Goal: Task Accomplishment & Management: Manage account settings

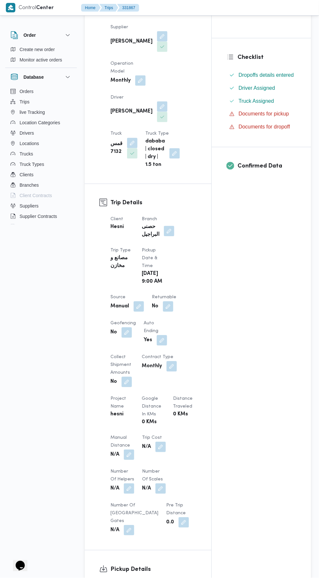
scroll to position [135, 0]
click at [173, 226] on button "button" at bounding box center [169, 231] width 10 height 10
click at [171, 236] on icon "Open list of options" at bounding box center [173, 236] width 5 height 5
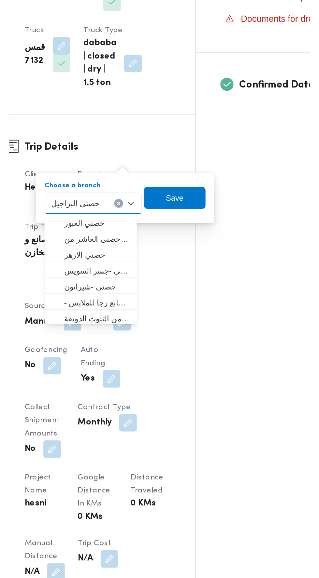
scroll to position [156, 0]
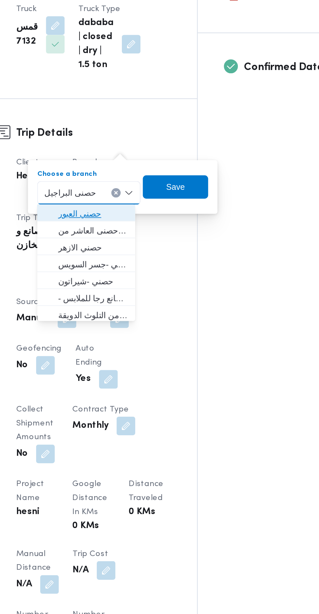
click at [172, 231] on span "حصني العبور" at bounding box center [153, 228] width 39 height 8
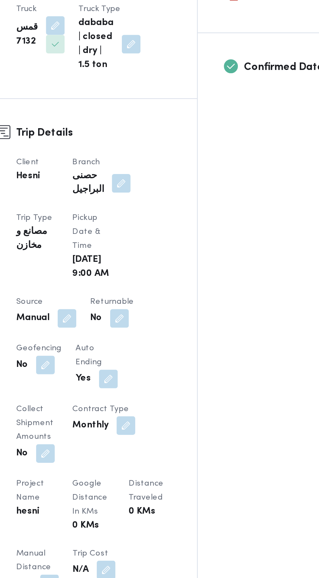
click at [226, 212] on div "Assignees Checklist Dropoffs details entered Driver Assigned Truck Assigned Doc…" at bounding box center [261, 341] width 99 height 741
click at [173, 205] on button "button" at bounding box center [169, 210] width 10 height 10
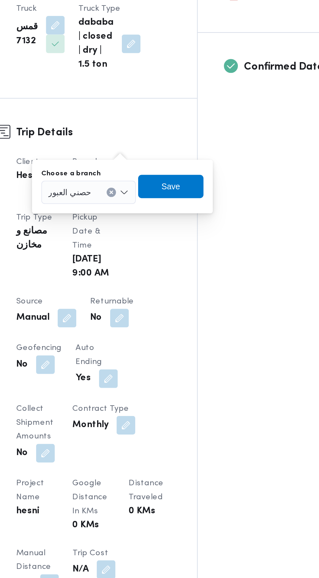
click at [157, 217] on div "حصني العبور" at bounding box center [150, 215] width 53 height 13
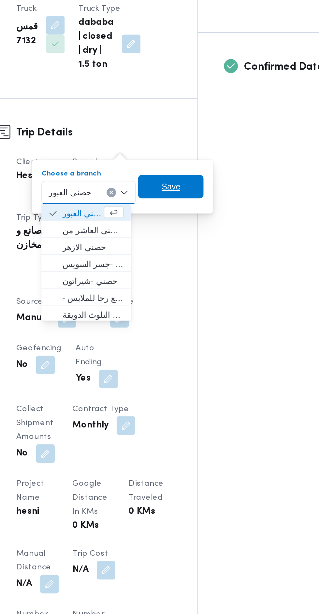
click at [199, 213] on span "Save" at bounding box center [196, 212] width 36 height 13
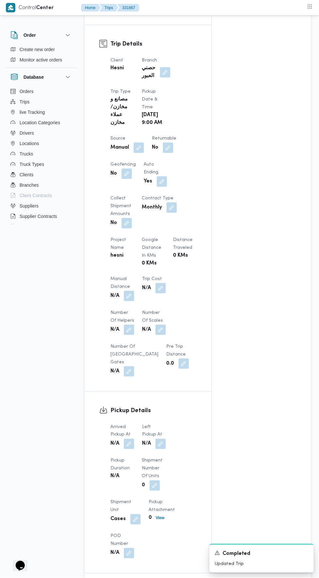
scroll to position [295, 0]
click at [144, 142] on button "button" at bounding box center [138, 147] width 10 height 10
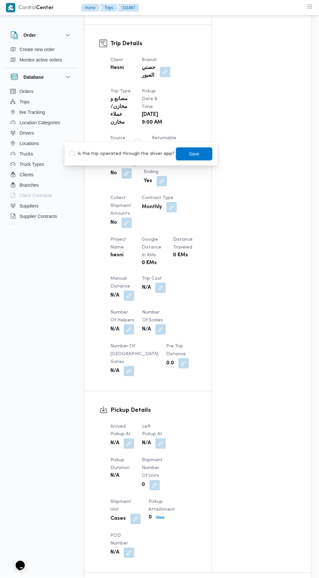
click at [138, 153] on label "Is the trip operated through the driver app?" at bounding box center [122, 154] width 105 height 8
checkbox input "true"
click at [200, 149] on span "Save" at bounding box center [194, 153] width 36 height 13
